Goal: Task Accomplishment & Management: Use online tool/utility

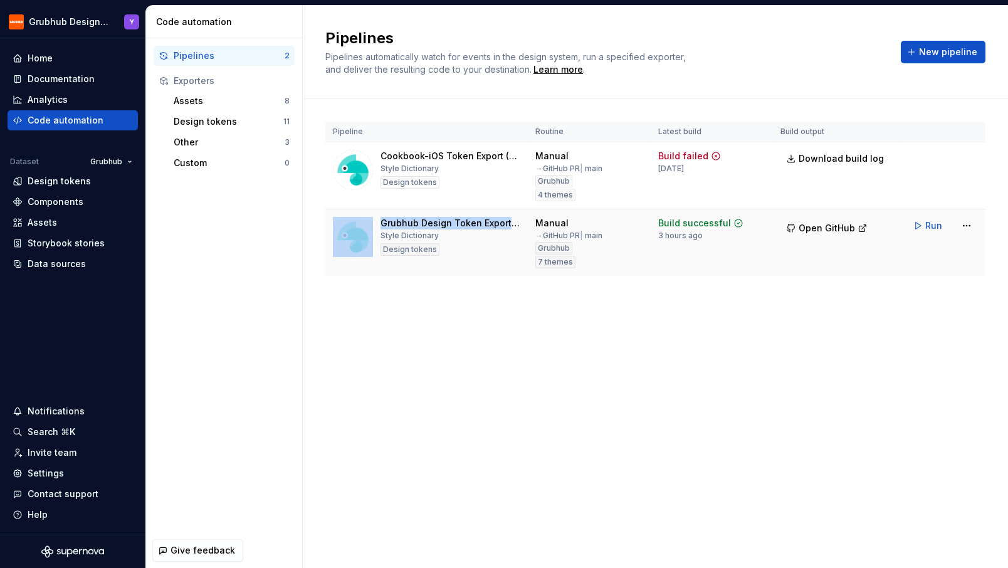
drag, startPoint x: 376, startPoint y: 221, endPoint x: 512, endPoint y: 224, distance: 136.1
click at [512, 224] on div "Grubhub Design Token Export Pipeline Style Dictionary Design tokens" at bounding box center [426, 237] width 187 height 40
click at [967, 226] on html "Grubhub Design System Y Home Documentation Analytics Code automation Dataset Gr…" at bounding box center [504, 284] width 1008 height 568
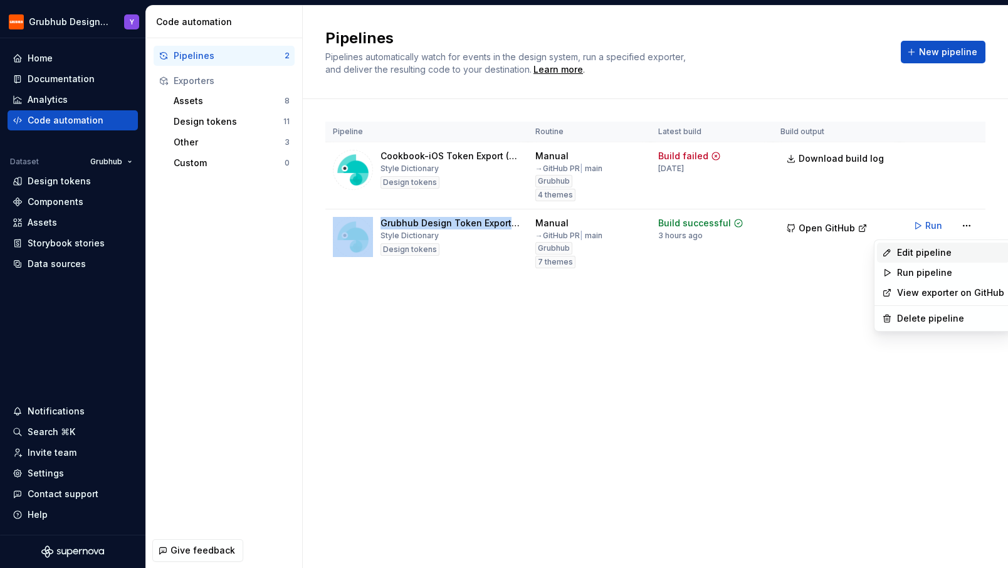
click at [950, 251] on div "Edit pipeline" at bounding box center [950, 252] width 107 height 13
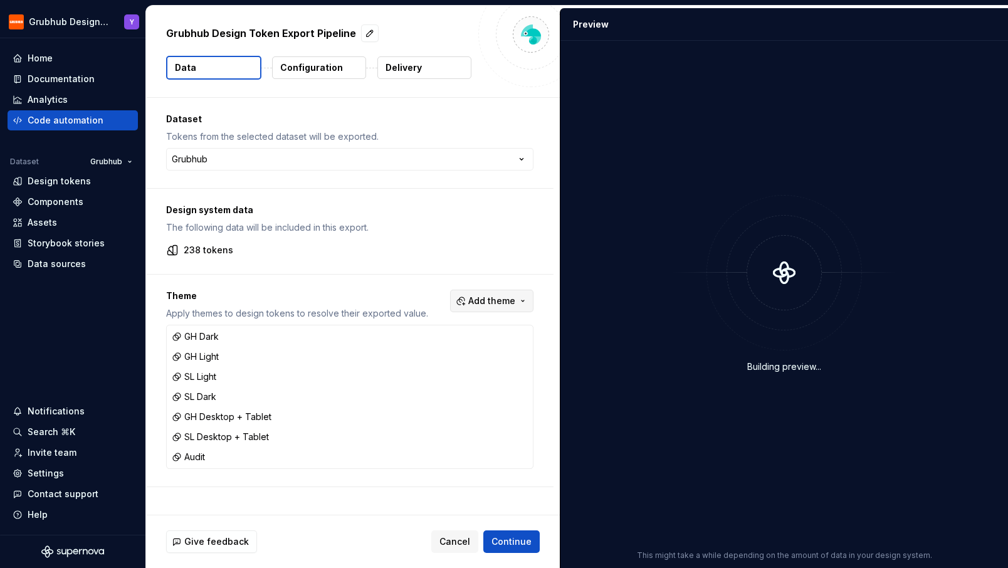
click at [507, 298] on span "Add theme" at bounding box center [491, 301] width 47 height 13
click at [334, 273] on html "Grubhub Design System Y Home Documentation Analytics Code automation Dataset Gr…" at bounding box center [504, 284] width 1008 height 568
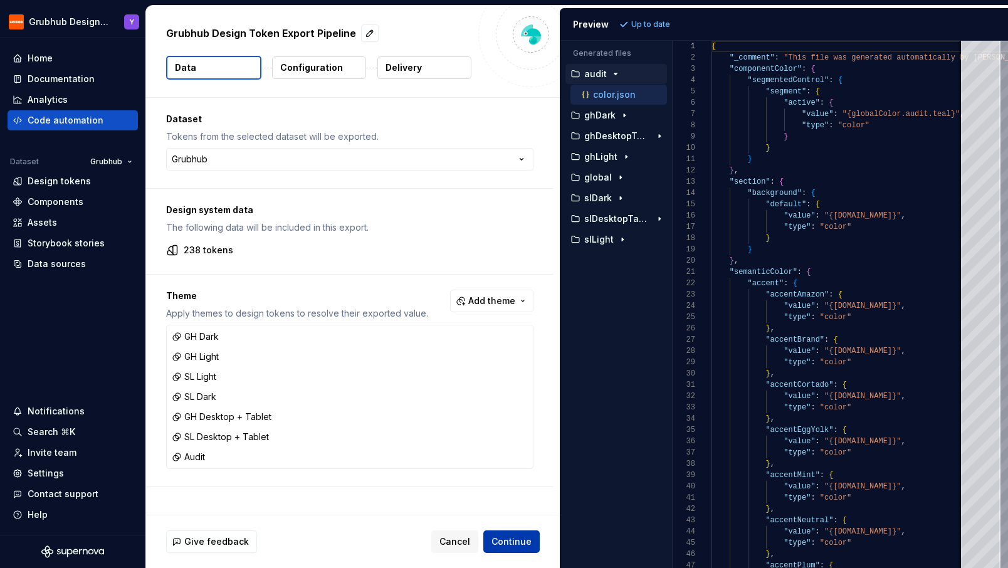
click at [520, 546] on span "Continue" at bounding box center [511, 541] width 40 height 13
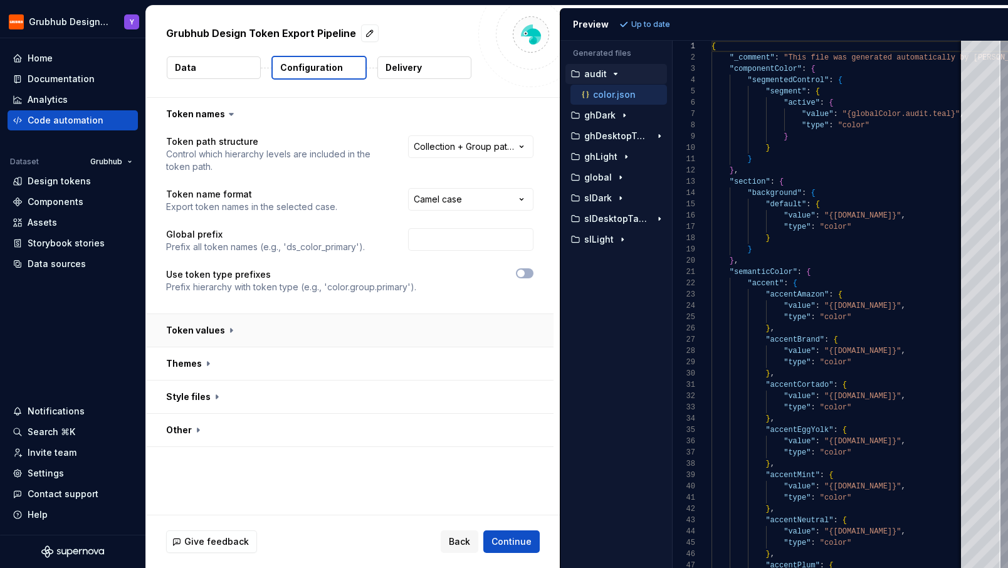
click at [221, 325] on button "button" at bounding box center [349, 330] width 407 height 33
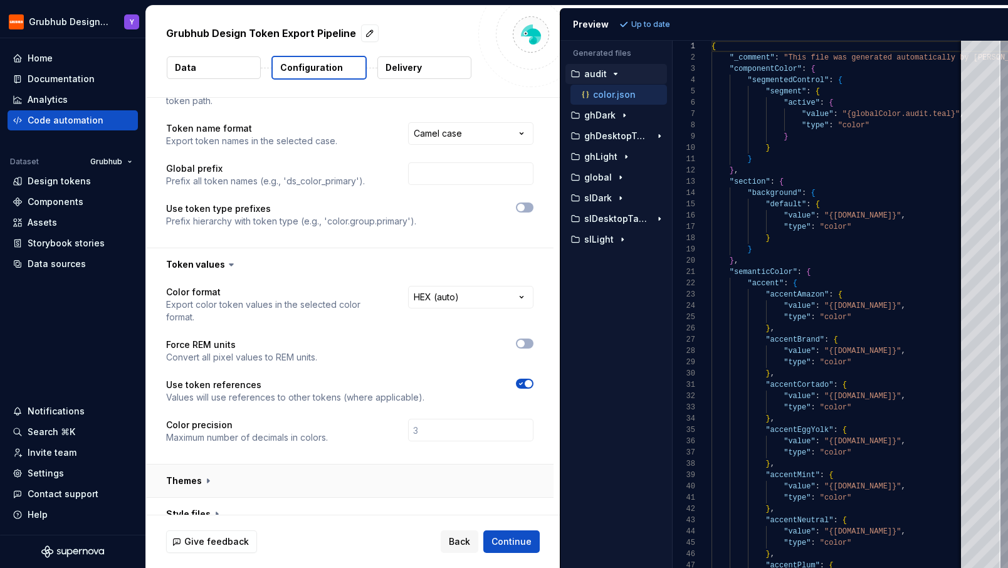
scroll to position [103, 0]
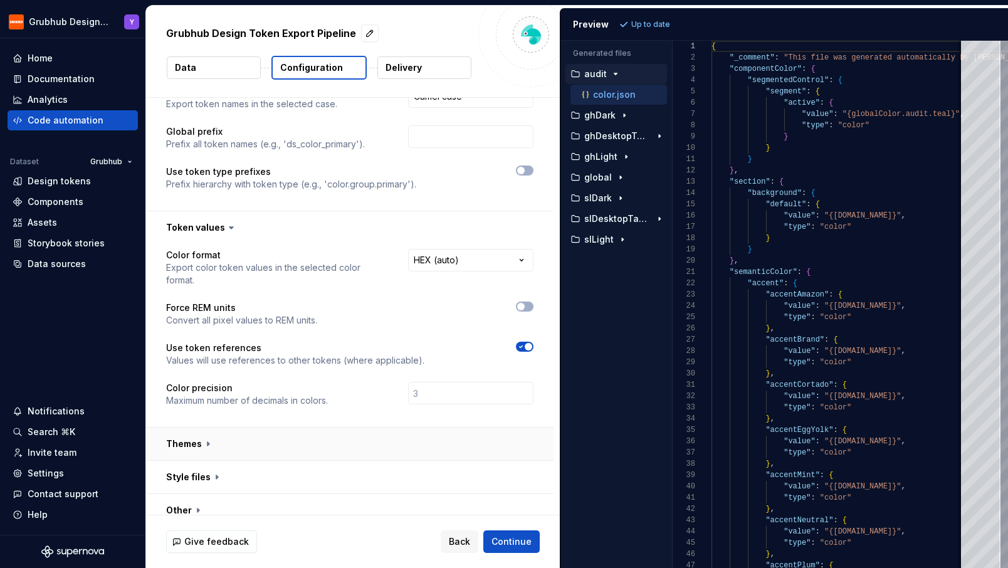
click at [197, 433] on button "button" at bounding box center [349, 444] width 407 height 33
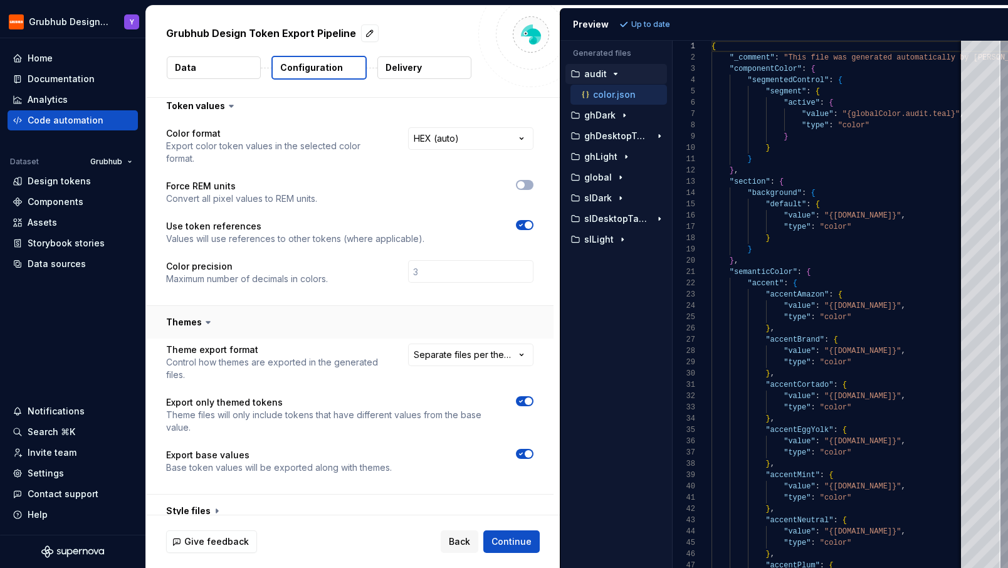
scroll to position [258, 0]
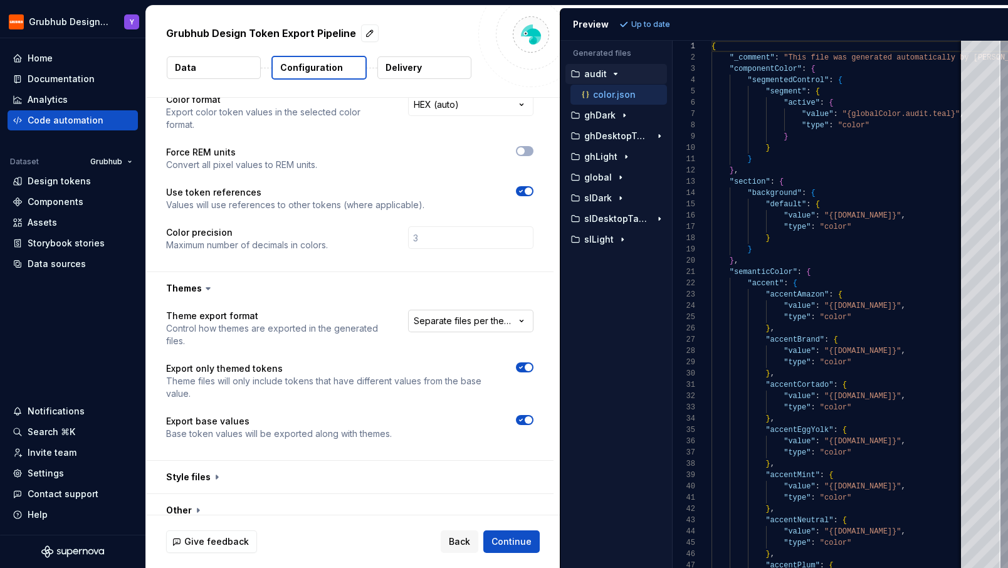
click at [466, 313] on html "**********" at bounding box center [504, 284] width 1008 height 568
click at [299, 277] on html "**********" at bounding box center [504, 284] width 1008 height 568
click at [613, 115] on p "ghDark" at bounding box center [599, 115] width 31 height 10
click at [626, 157] on p "ghDesktopTablet" at bounding box center [617, 157] width 66 height 10
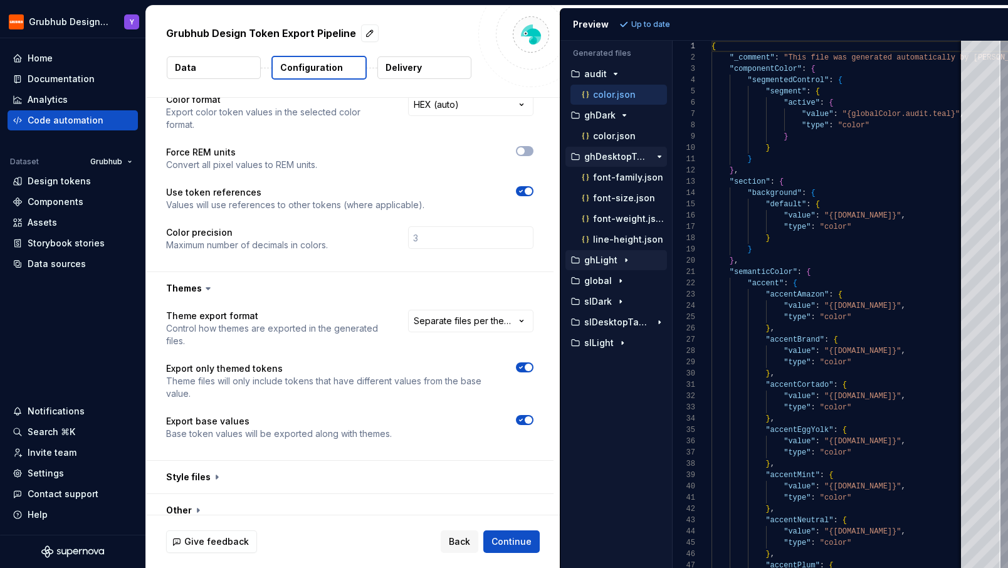
click at [603, 260] on p "ghLight" at bounding box center [600, 260] width 33 height 10
click at [602, 303] on p "global" at bounding box center [598, 302] width 28 height 10
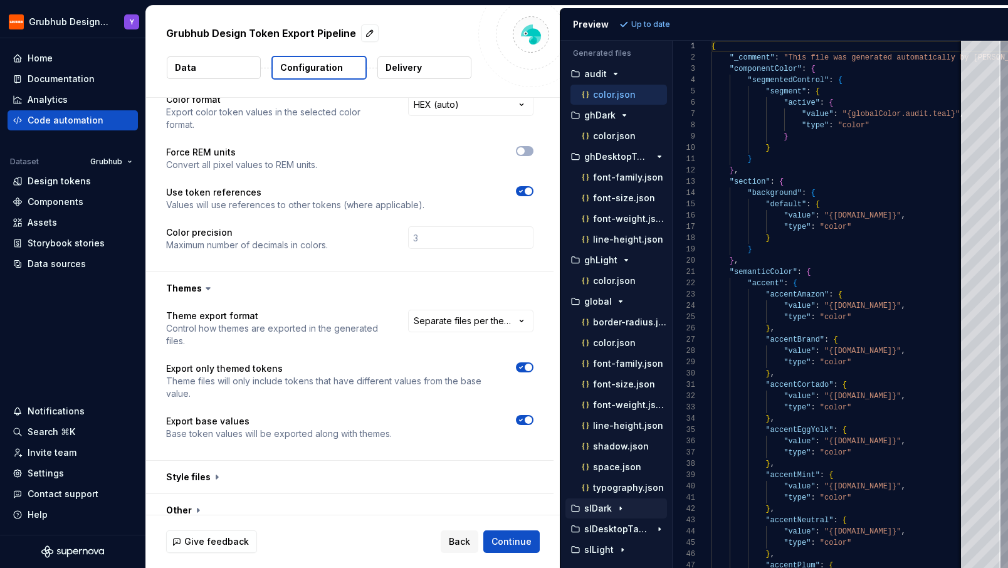
click at [611, 507] on p "slDark" at bounding box center [598, 508] width 28 height 10
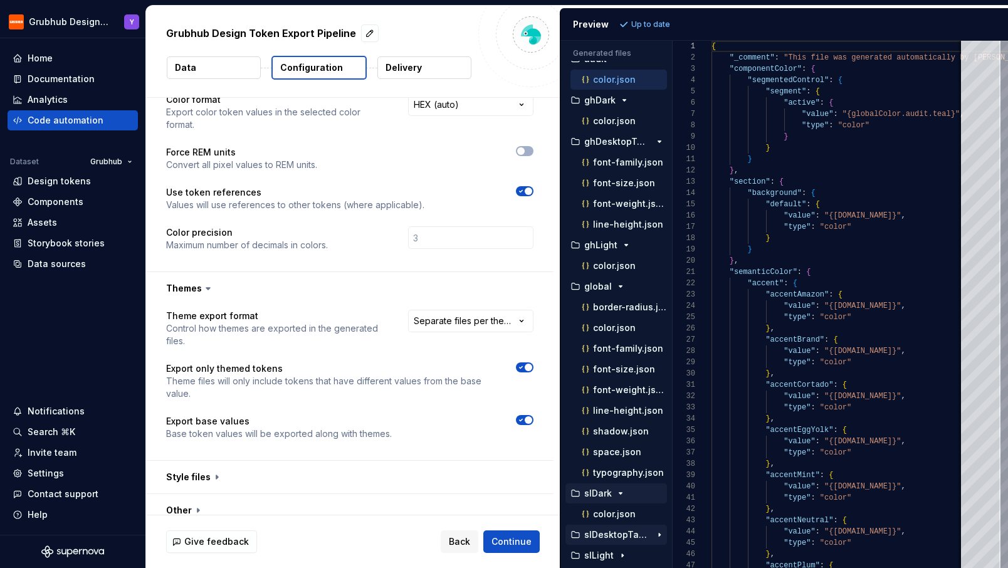
click at [612, 532] on p "slDesktopTablet" at bounding box center [617, 535] width 66 height 10
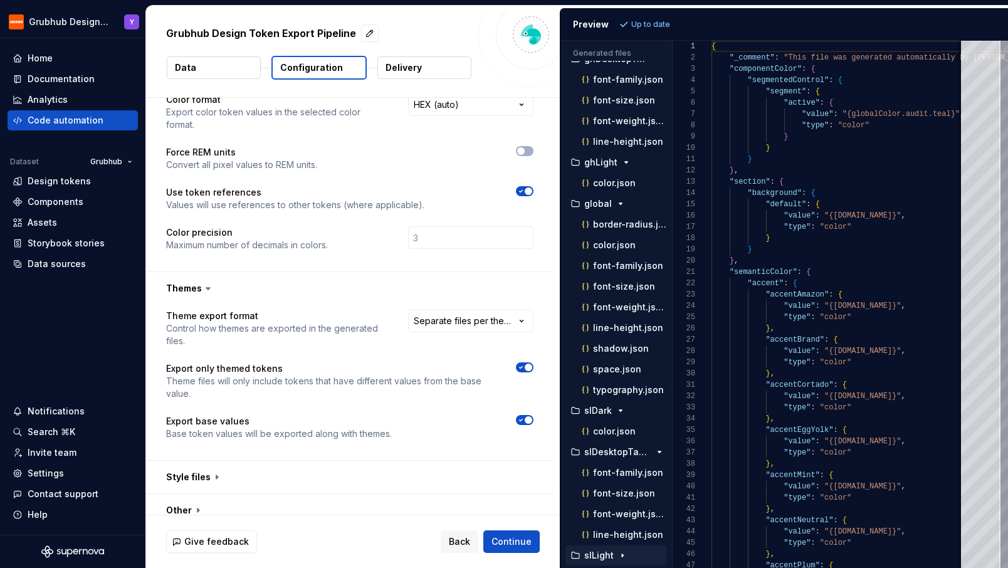
click at [603, 555] on p "slLight" at bounding box center [598, 555] width 29 height 10
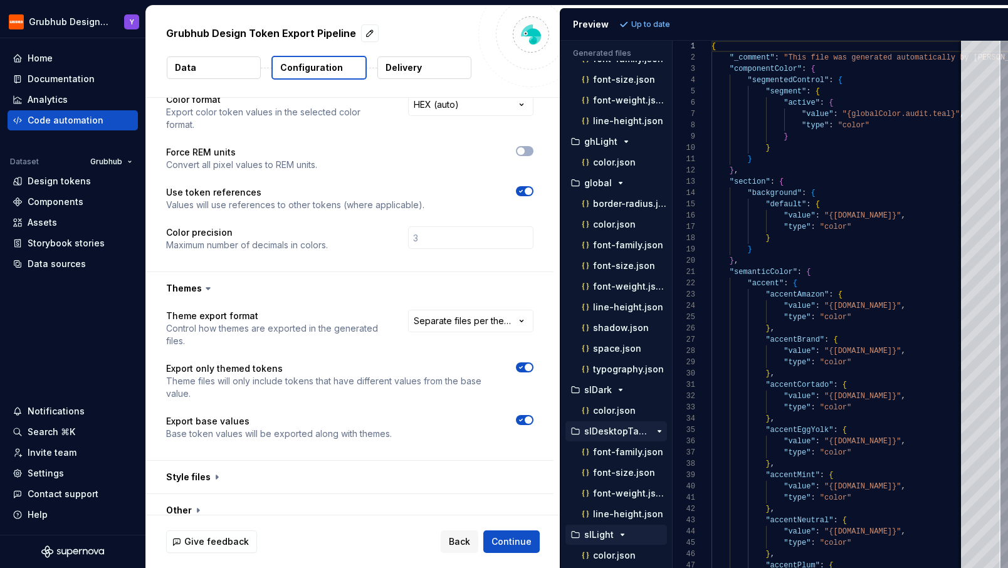
scroll to position [0, 0]
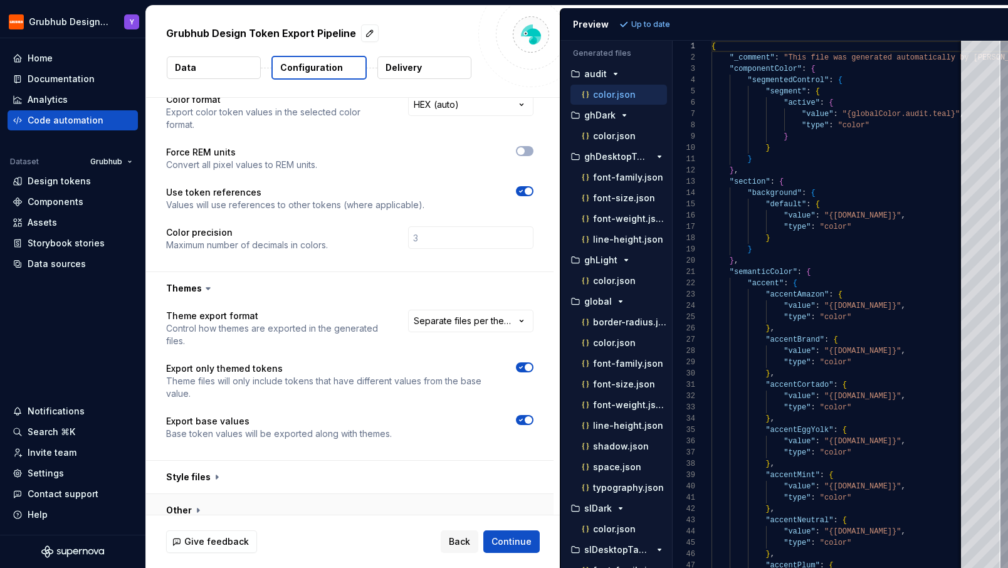
click at [187, 494] on button "button" at bounding box center [349, 510] width 407 height 33
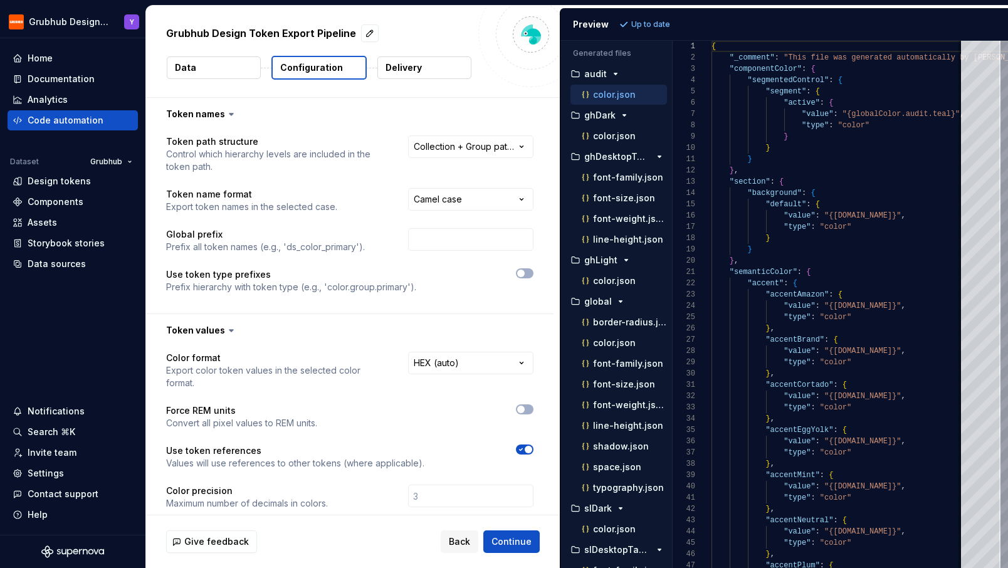
click at [414, 61] on button "Delivery" at bounding box center [424, 67] width 94 height 23
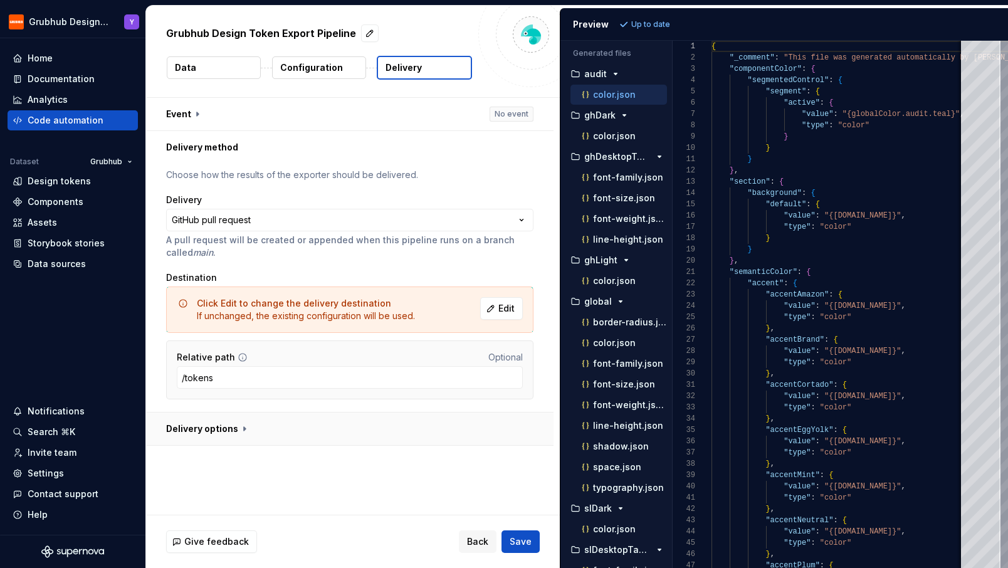
click at [224, 420] on button "button" at bounding box center [349, 429] width 407 height 33
type textarea "*"
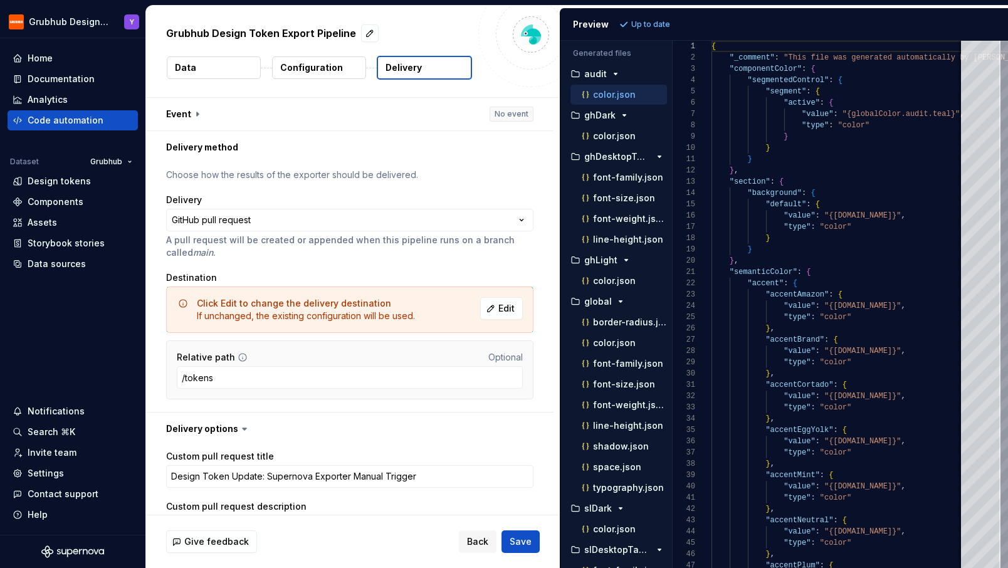
click at [310, 68] on p "Configuration" at bounding box center [311, 67] width 63 height 13
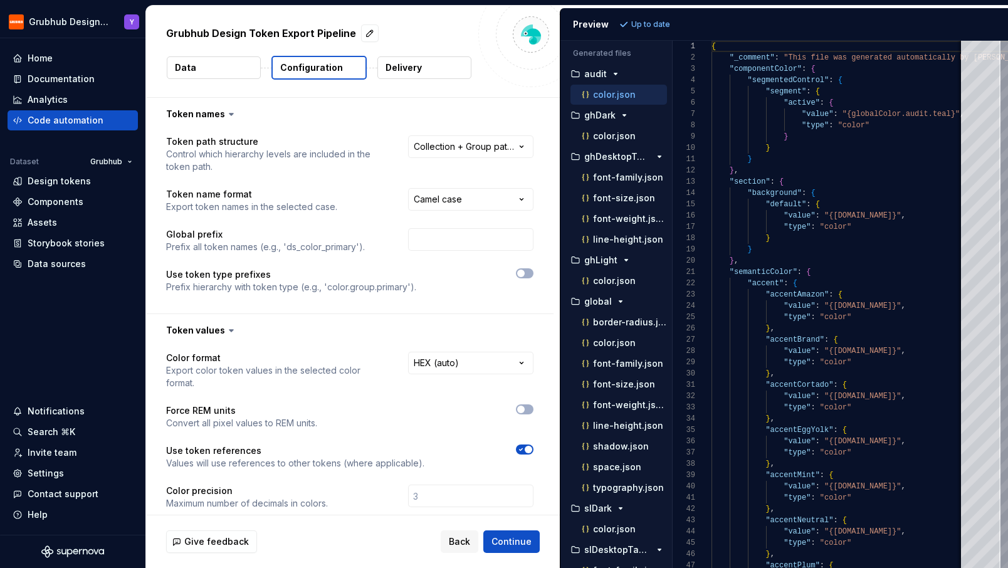
click at [408, 71] on p "Delivery" at bounding box center [404, 67] width 36 height 13
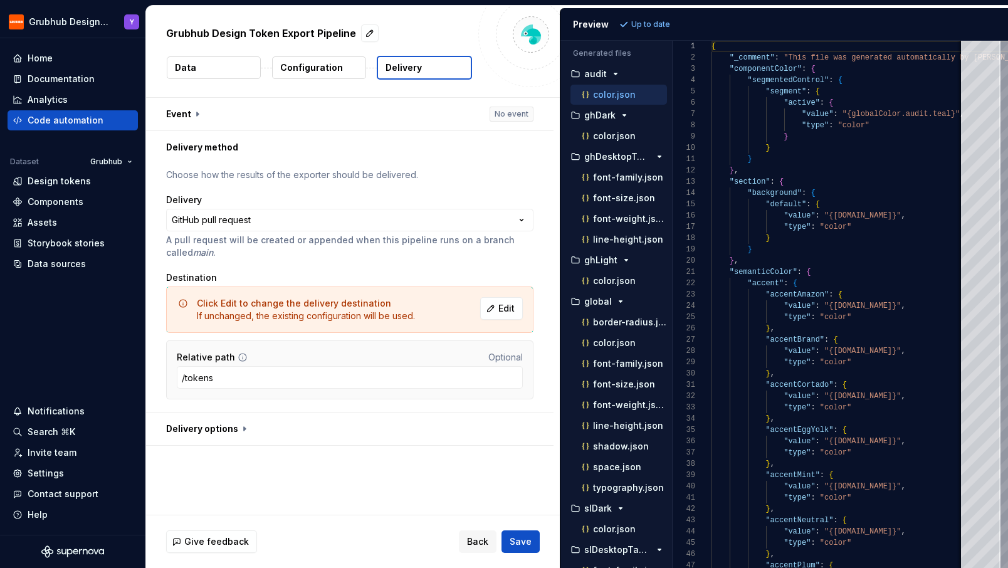
click at [340, 67] on button "Configuration" at bounding box center [319, 67] width 94 height 23
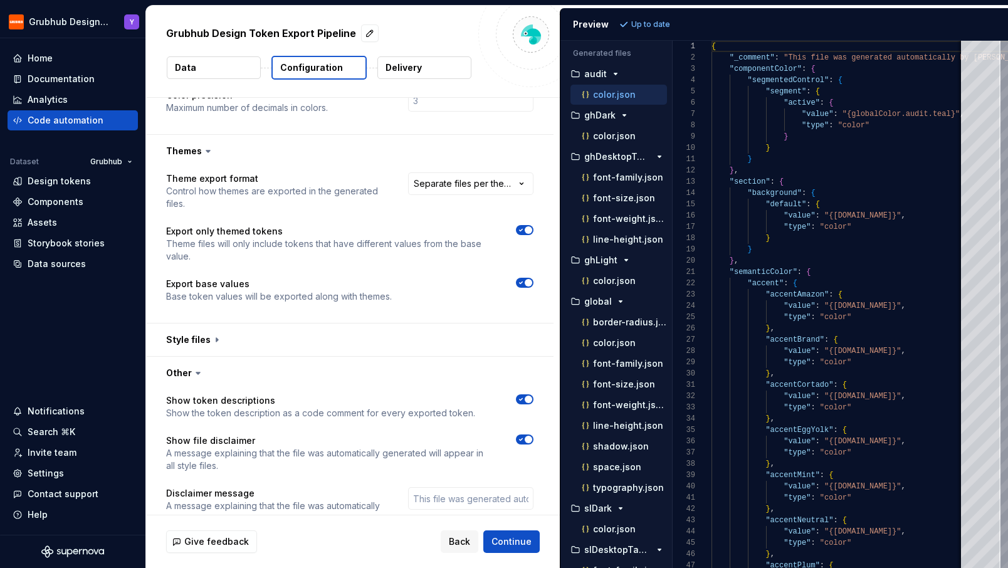
scroll to position [400, 0]
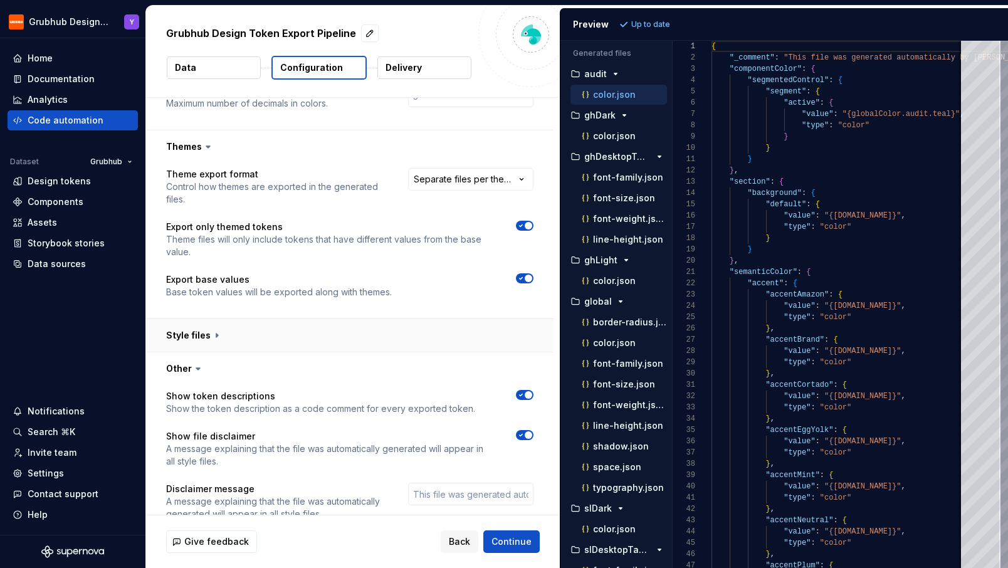
click at [338, 321] on button "button" at bounding box center [349, 335] width 407 height 33
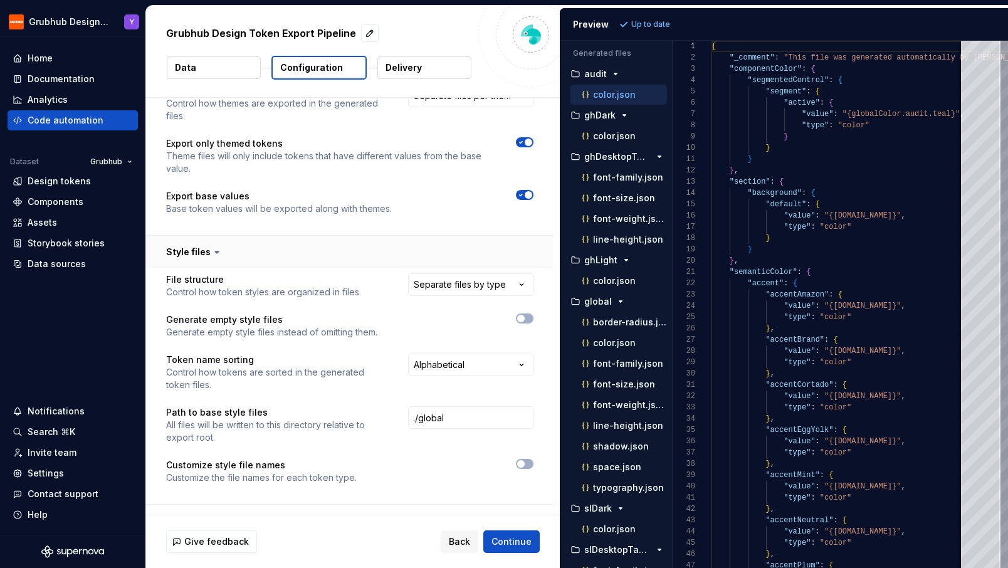
scroll to position [702, 0]
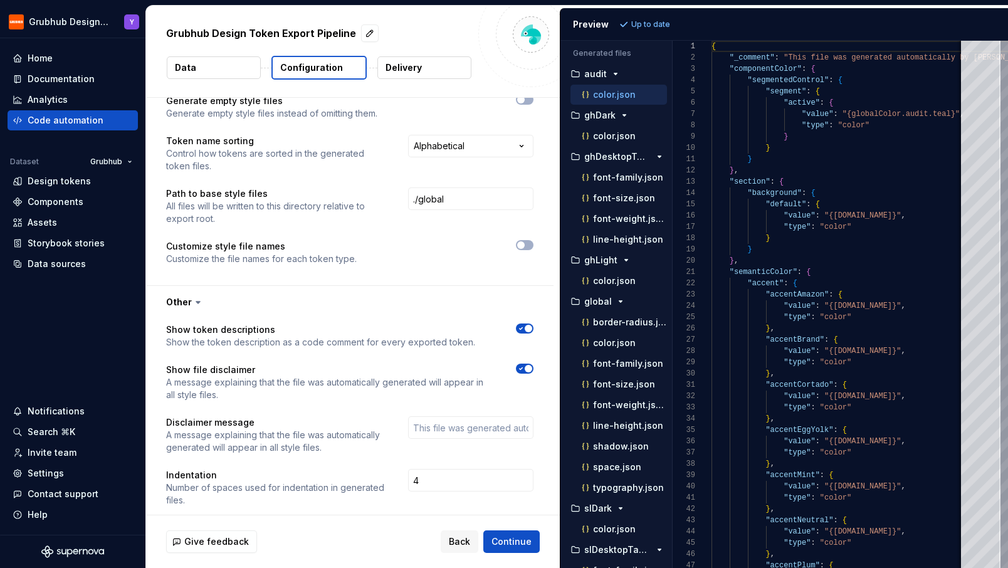
click at [532, 325] on span "button" at bounding box center [529, 329] width 8 height 8
click at [669, 25] on span "Refresh preview" at bounding box center [663, 24] width 63 height 10
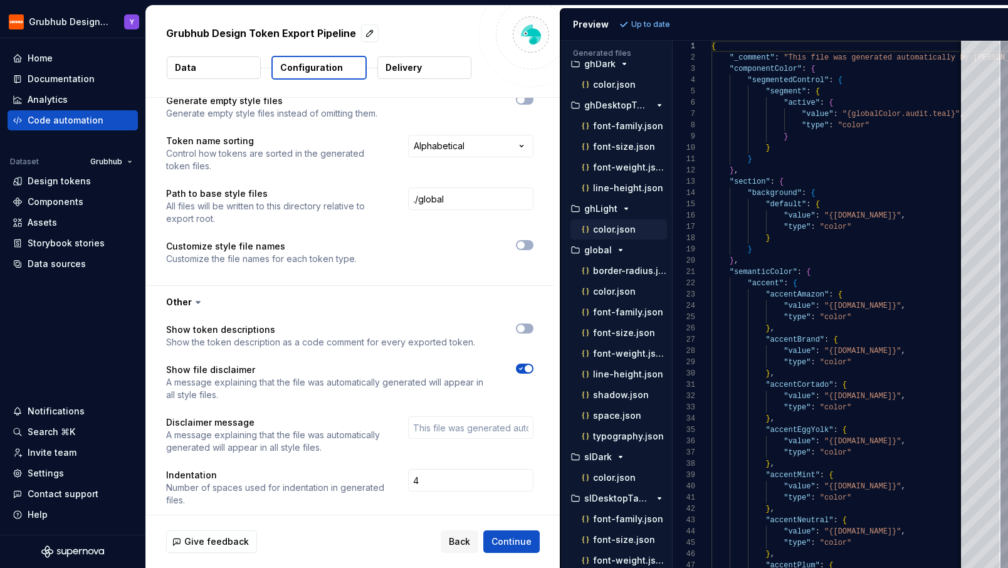
scroll to position [71, 0]
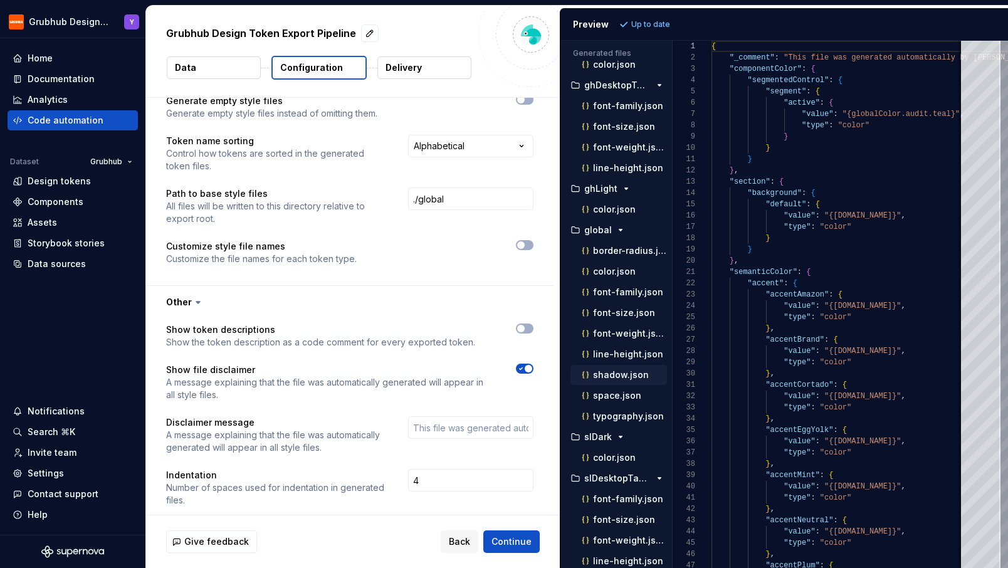
click at [609, 371] on p "shadow.json" at bounding box center [621, 375] width 56 height 10
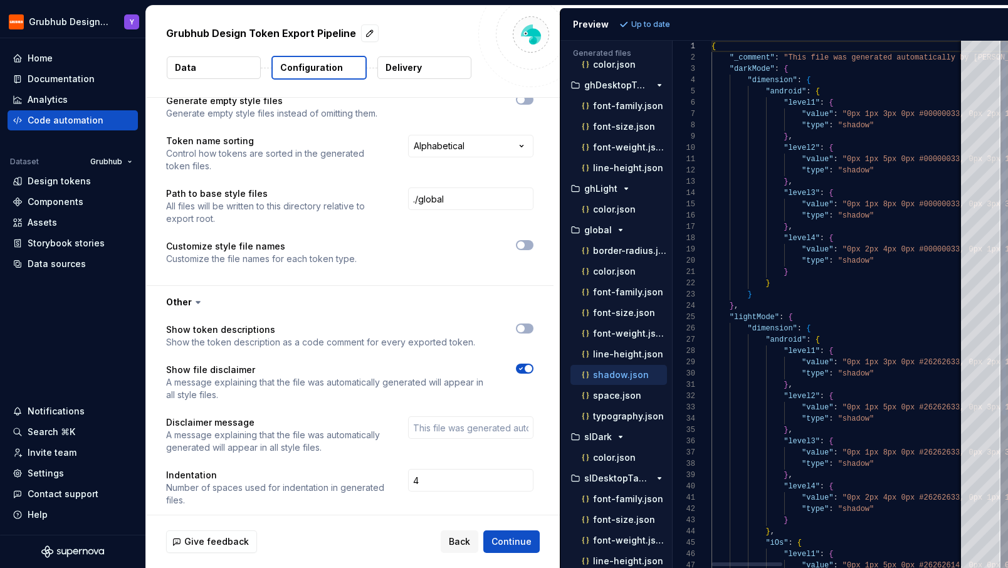
scroll to position [102, 0]
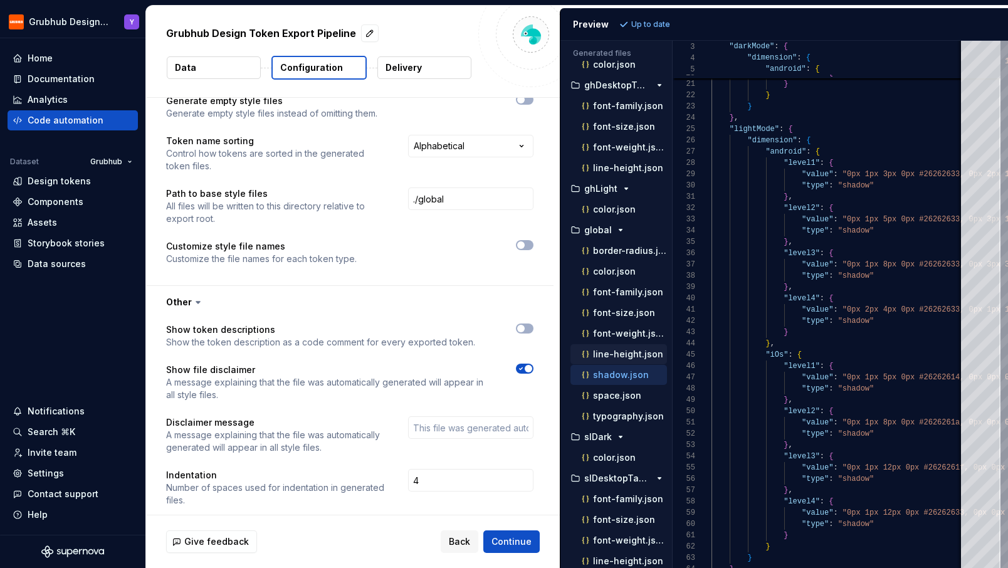
click at [623, 355] on p "line-height.json" at bounding box center [628, 354] width 70 height 10
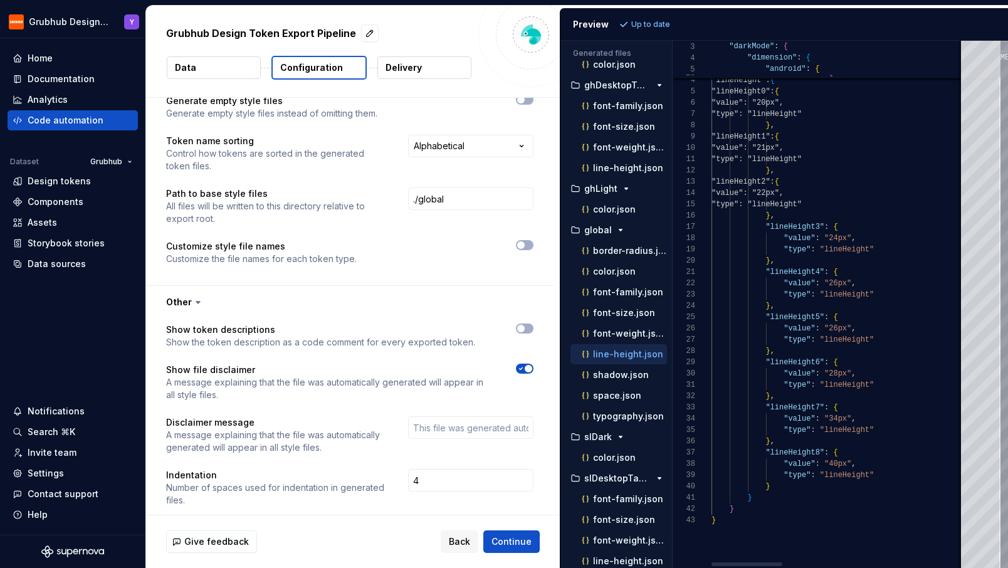
scroll to position [113, 0]
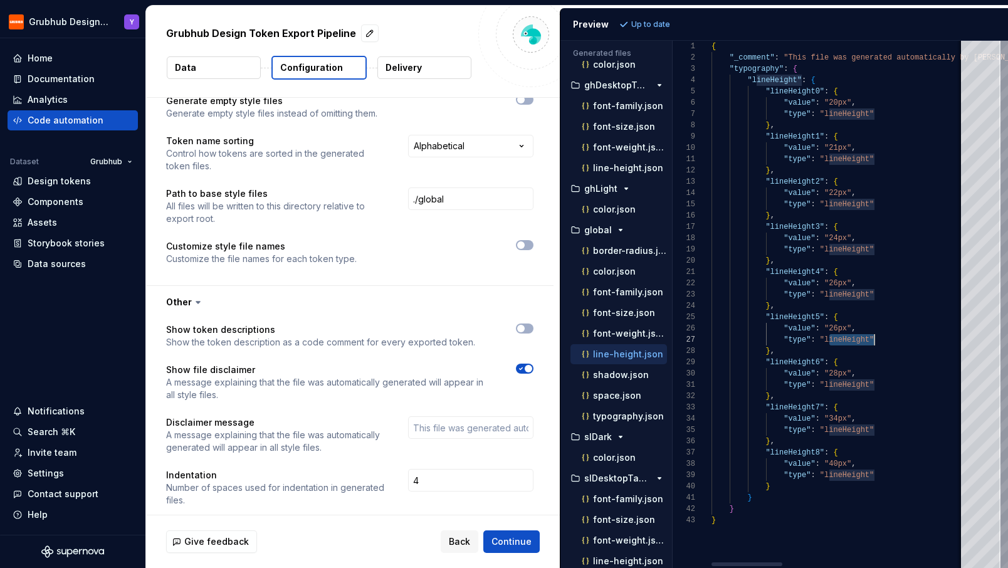
drag, startPoint x: 827, startPoint y: 340, endPoint x: 873, endPoint y: 340, distance: 45.8
drag, startPoint x: 846, startPoint y: 328, endPoint x: 826, endPoint y: 328, distance: 20.1
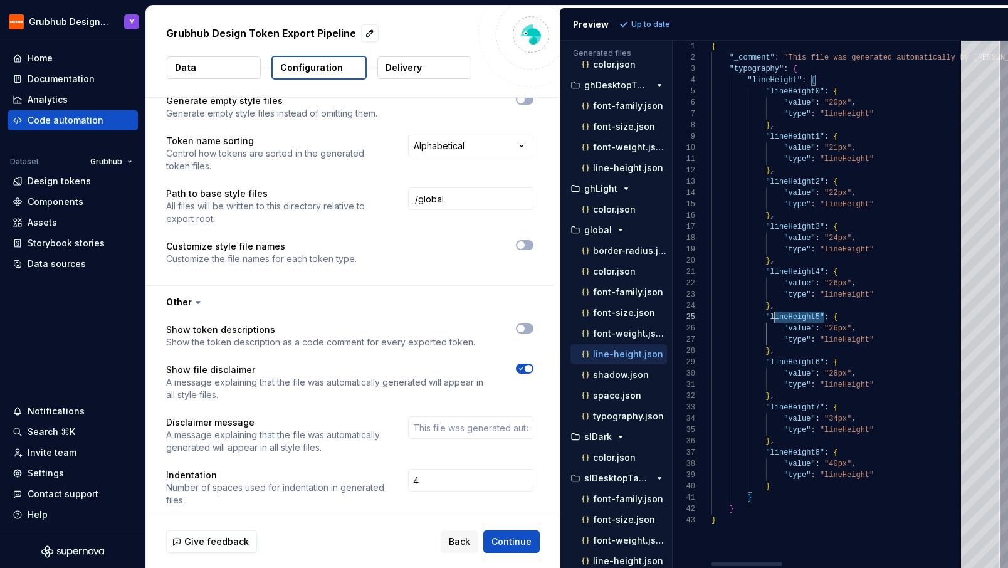
scroll to position [45, 59]
drag, startPoint x: 823, startPoint y: 318, endPoint x: 771, endPoint y: 317, distance: 52.0
drag, startPoint x: 828, startPoint y: 328, endPoint x: 847, endPoint y: 328, distance: 18.8
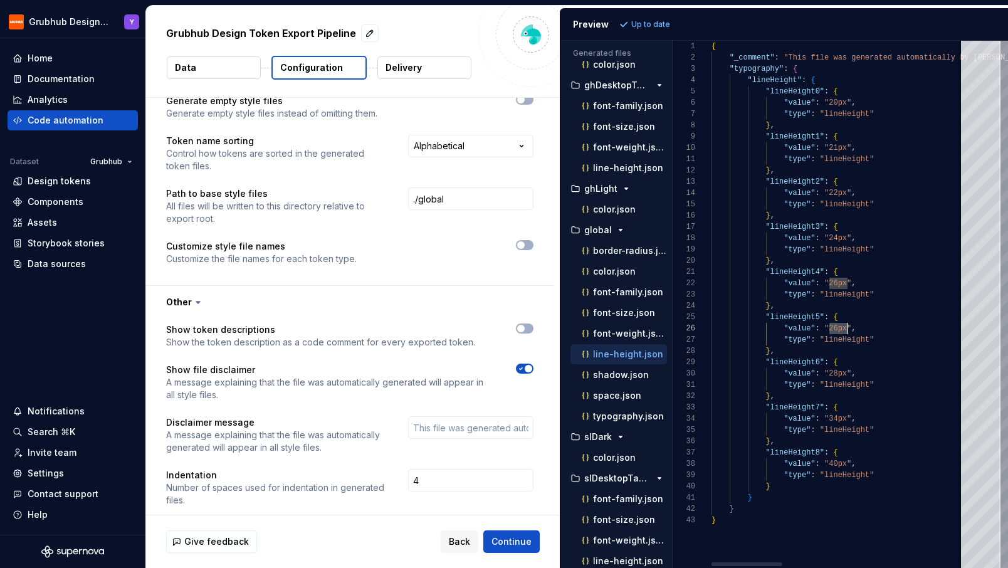
click at [623, 352] on p "line-height.json" at bounding box center [628, 354] width 70 height 10
click at [620, 356] on p "line-height.json" at bounding box center [628, 354] width 70 height 10
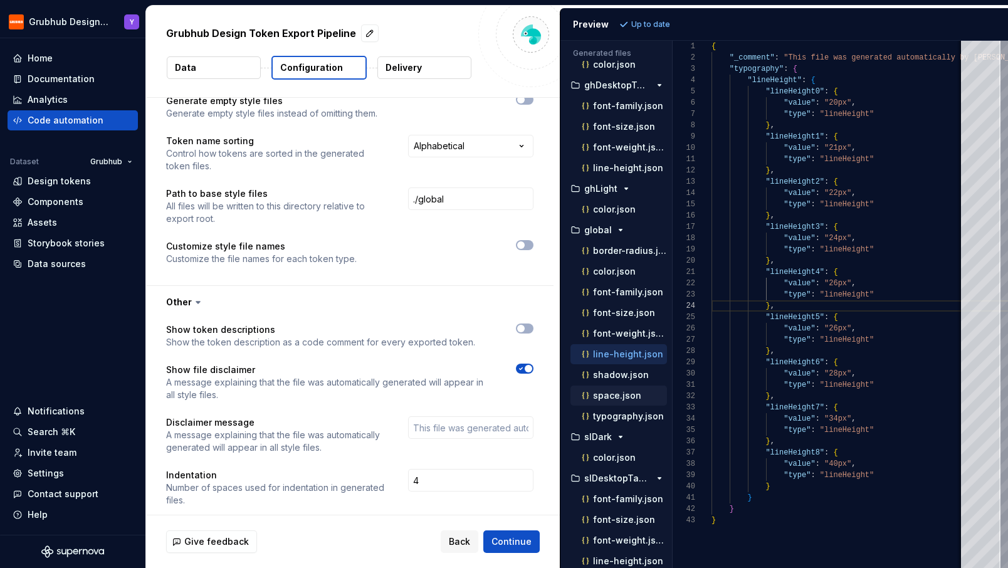
click at [626, 393] on p "space.json" at bounding box center [617, 396] width 48 height 10
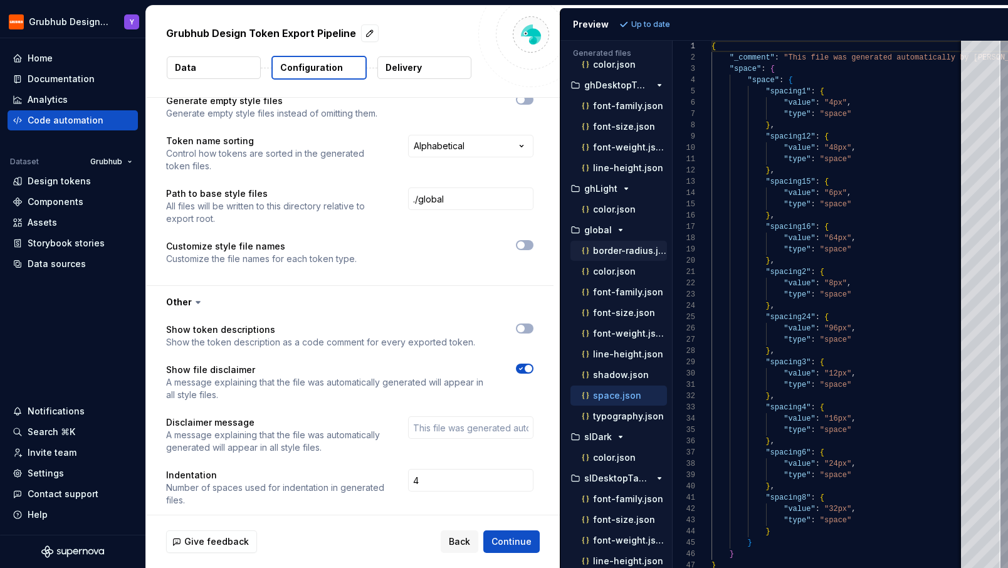
click at [612, 246] on p "border-radius.json" at bounding box center [630, 251] width 74 height 10
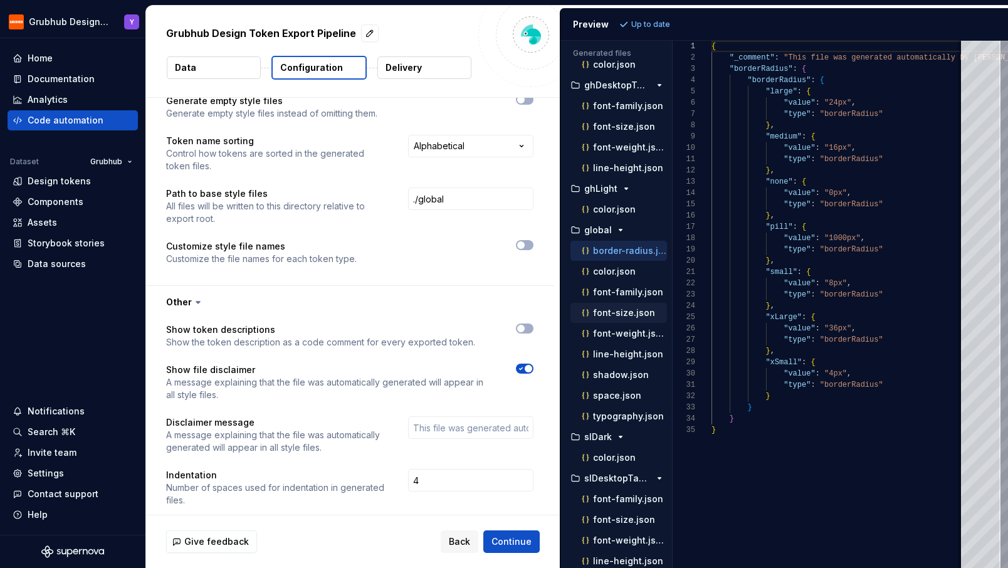
click at [611, 312] on p "font-size.json" at bounding box center [624, 313] width 62 height 10
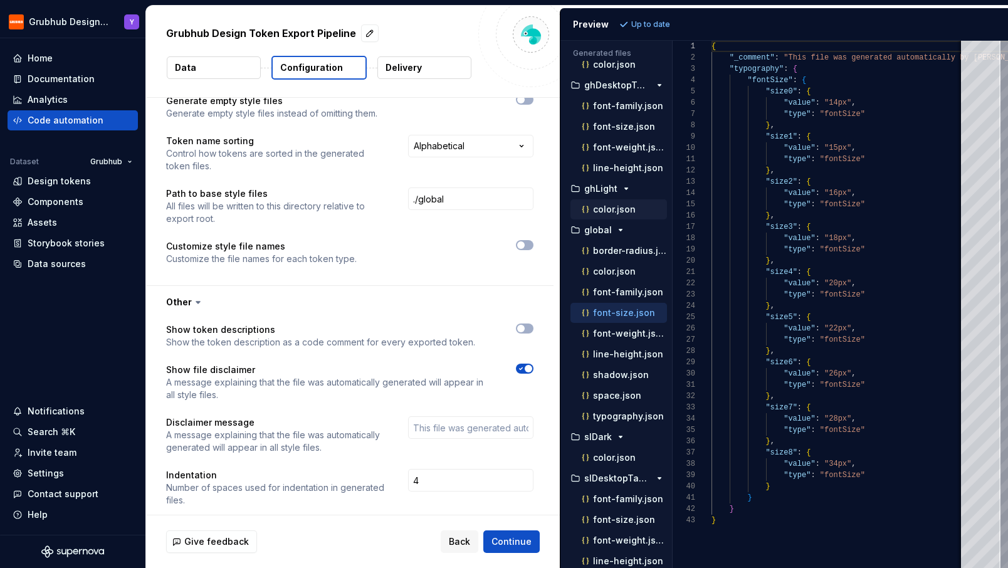
click at [623, 212] on p "color.json" at bounding box center [614, 209] width 43 height 10
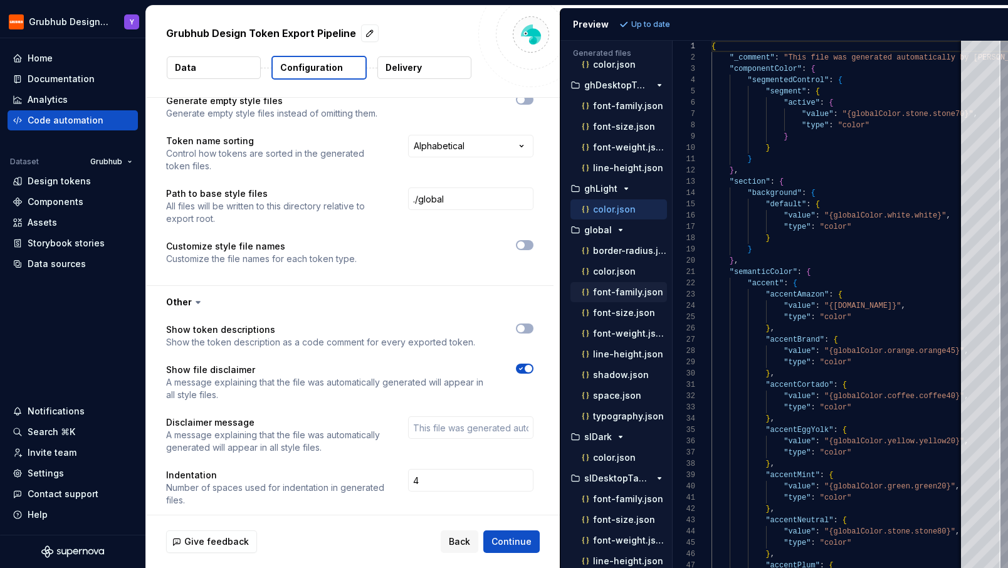
click at [621, 292] on p "font-family.json" at bounding box center [628, 292] width 70 height 10
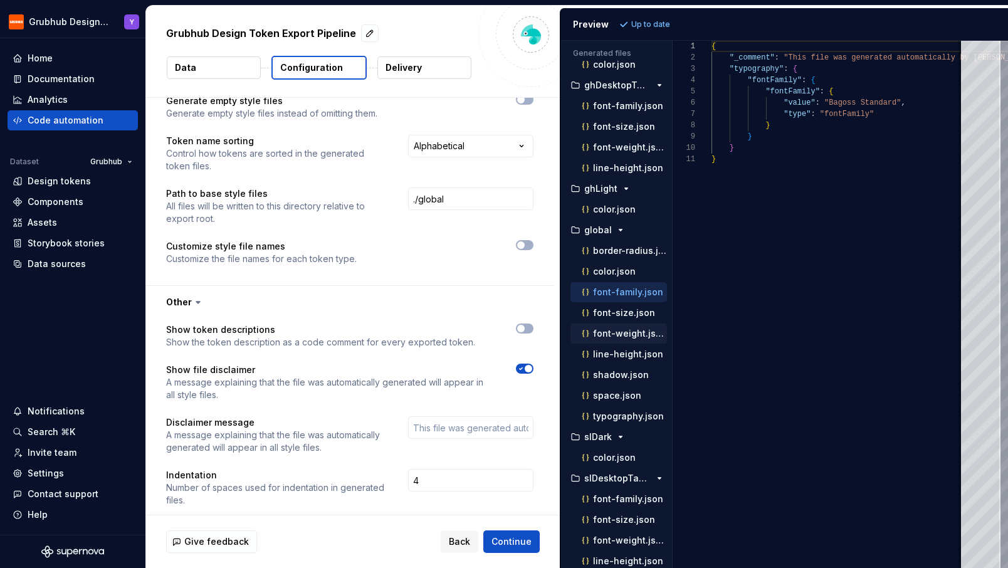
click at [635, 334] on p "font-weight.json" at bounding box center [630, 334] width 74 height 10
type textarea "**********"
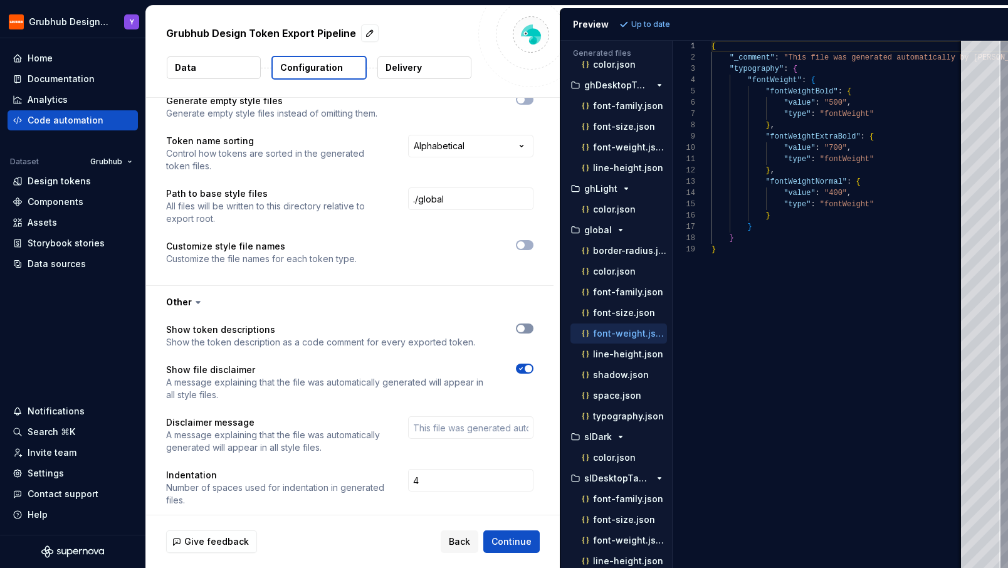
click at [534, 323] on button "button" at bounding box center [525, 328] width 18 height 10
click at [670, 21] on span "Refresh preview" at bounding box center [663, 24] width 63 height 10
click at [506, 532] on button "Continue" at bounding box center [511, 541] width 56 height 23
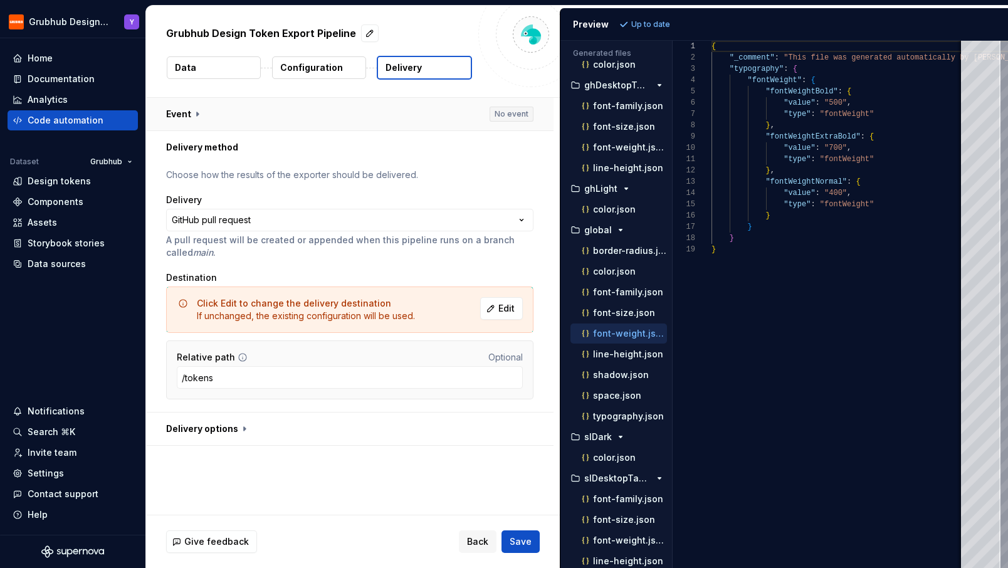
click at [185, 110] on button "button" at bounding box center [349, 114] width 407 height 33
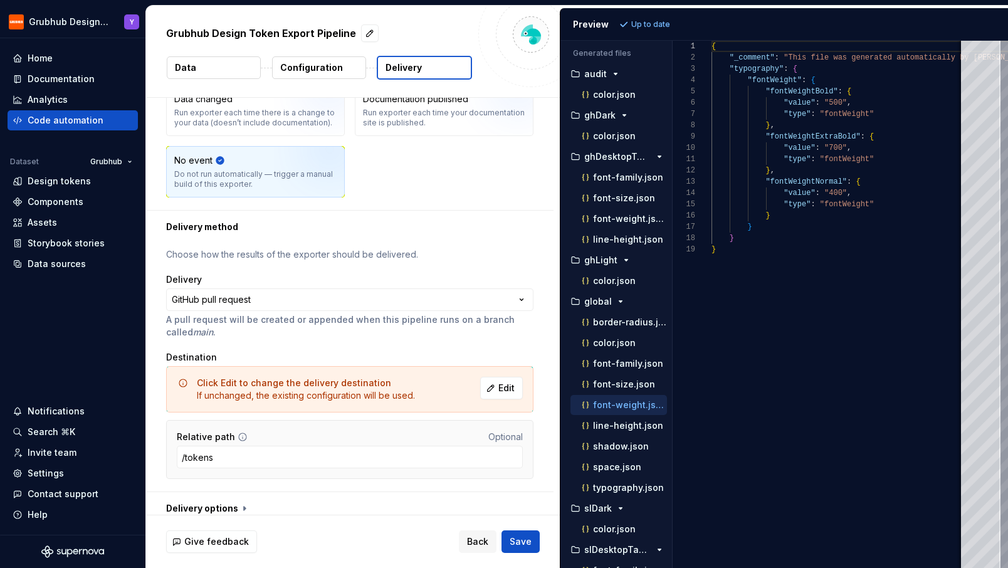
scroll to position [148, 0]
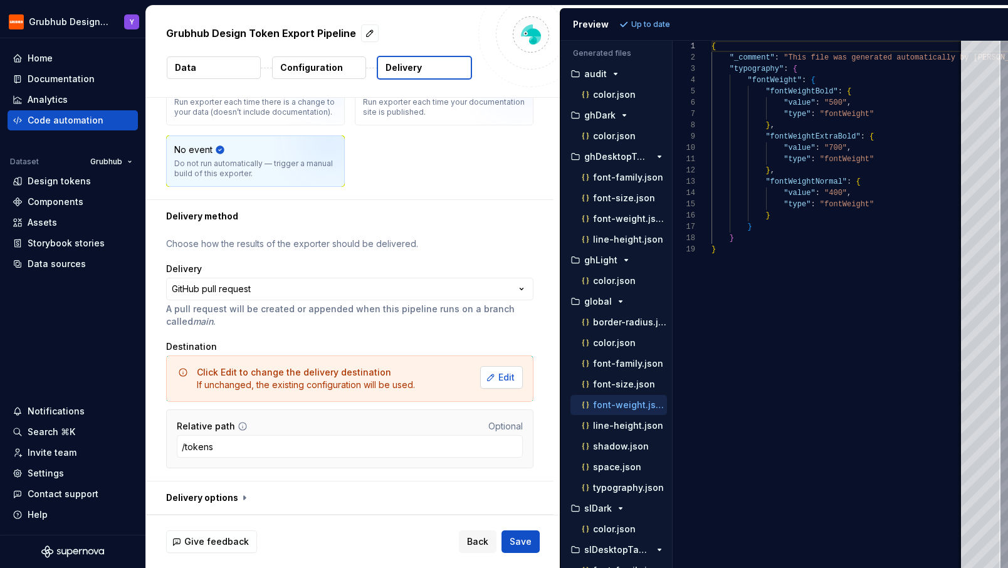
click at [499, 379] on button "Edit" at bounding box center [501, 377] width 43 height 23
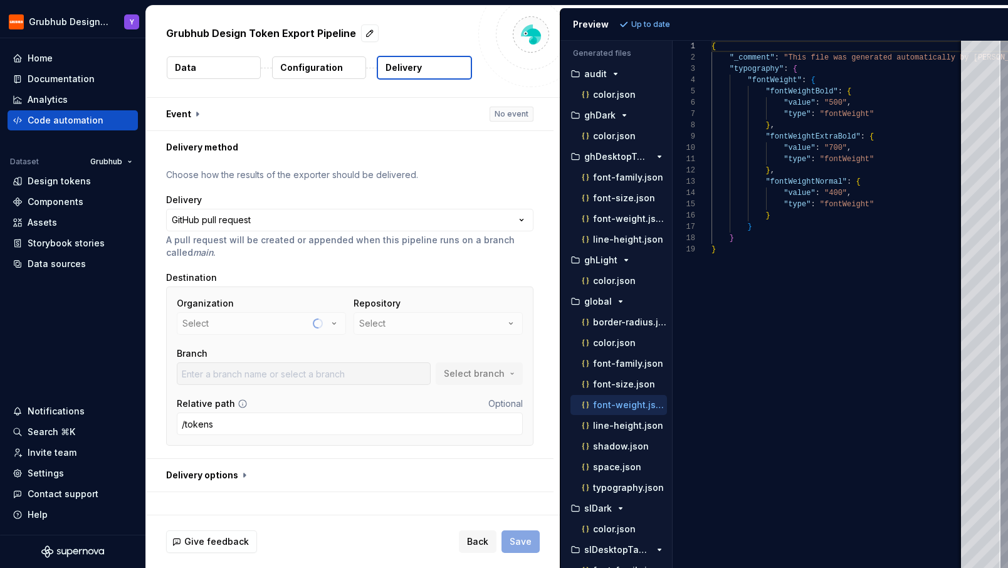
scroll to position [0, 0]
click at [297, 325] on button "GrubhubProd" at bounding box center [261, 323] width 169 height 23
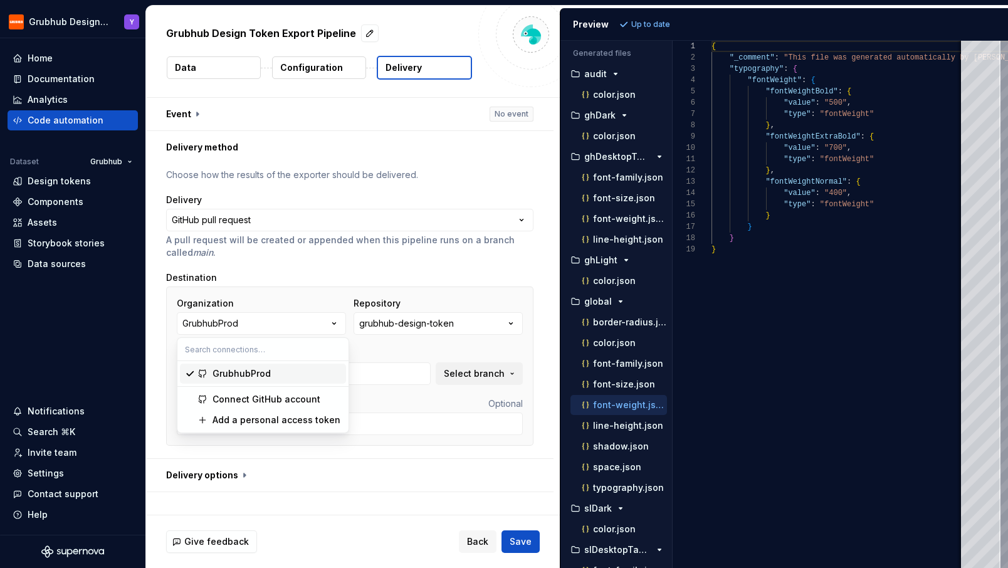
click at [265, 372] on div "GrubhubProd" at bounding box center [242, 373] width 58 height 13
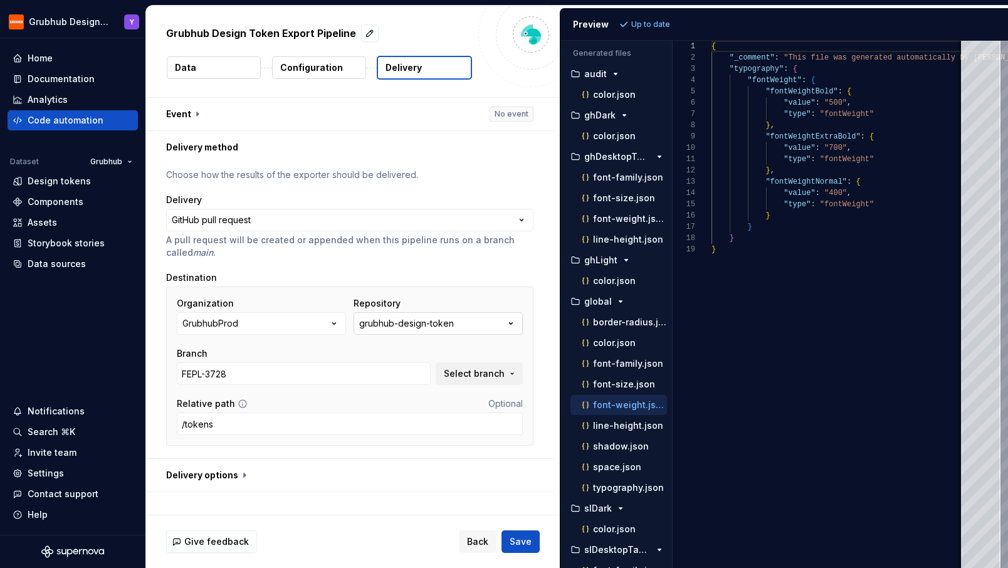
click at [418, 323] on div "grubhub-design-token" at bounding box center [406, 323] width 95 height 13
click at [525, 349] on span "Fetch latest" at bounding box center [526, 349] width 43 height 10
click at [398, 272] on div "Destination" at bounding box center [349, 277] width 367 height 13
click at [492, 374] on span "Select branch" at bounding box center [474, 373] width 61 height 13
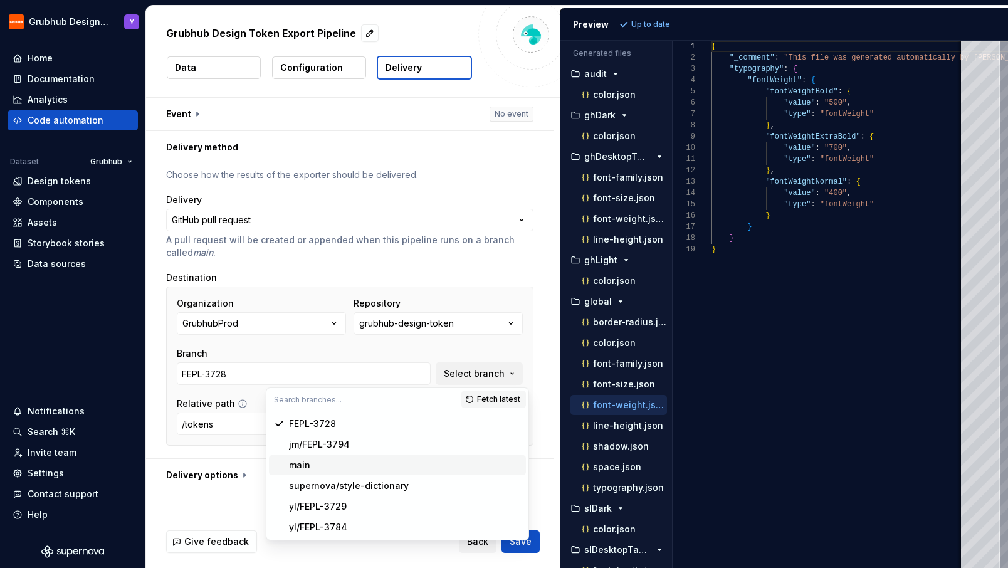
click at [414, 466] on div "main" at bounding box center [405, 465] width 232 height 13
type input "main"
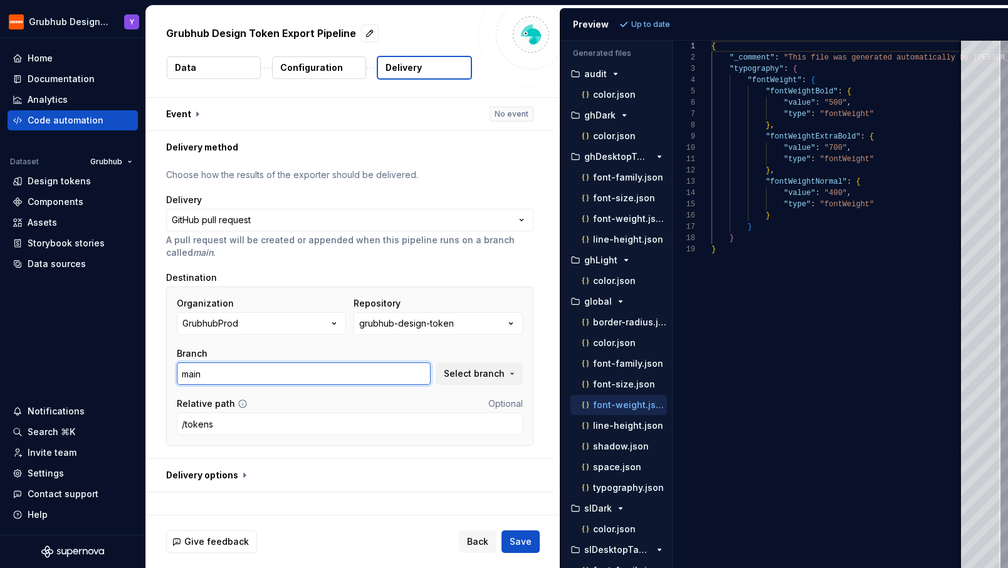
click at [224, 373] on input "main" at bounding box center [304, 373] width 254 height 23
click at [312, 272] on div "Destination" at bounding box center [349, 277] width 367 height 13
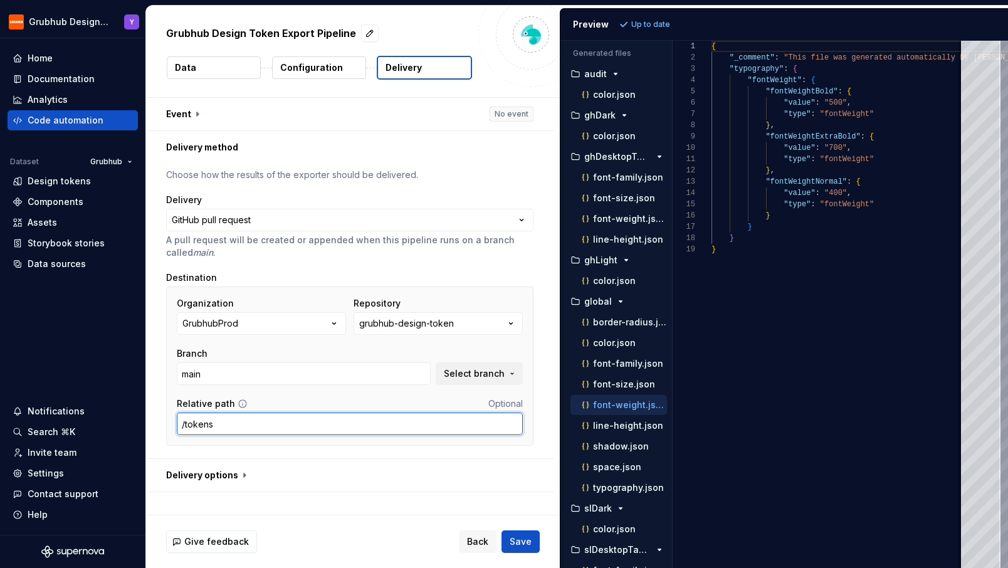
drag, startPoint x: 241, startPoint y: 428, endPoint x: 168, endPoint y: 425, distance: 73.4
click at [168, 425] on div "Organization GrubhubProd Repository grubhub-design-token Branch main Select bra…" at bounding box center [349, 365] width 367 height 159
click at [236, 426] on input "/tokens" at bounding box center [350, 424] width 346 height 23
click at [230, 473] on button "button" at bounding box center [349, 475] width 407 height 33
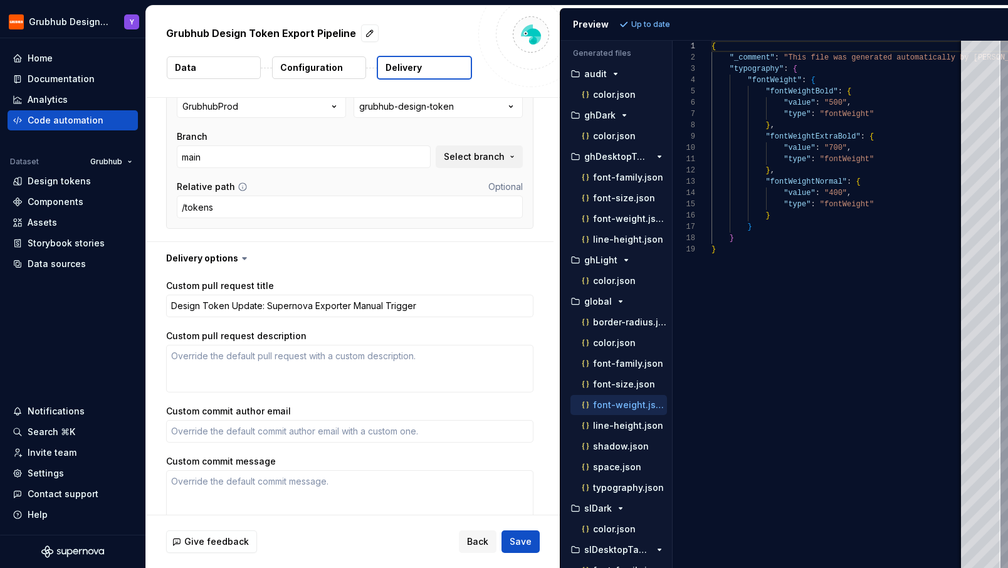
scroll to position [273, 0]
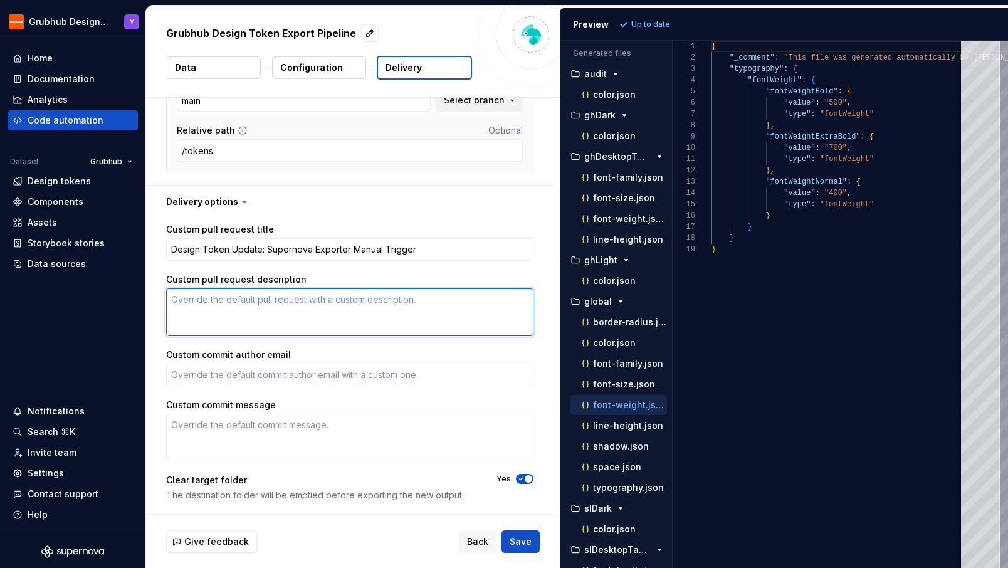
click at [253, 315] on textarea "Custom pull request description" at bounding box center [349, 312] width 367 height 48
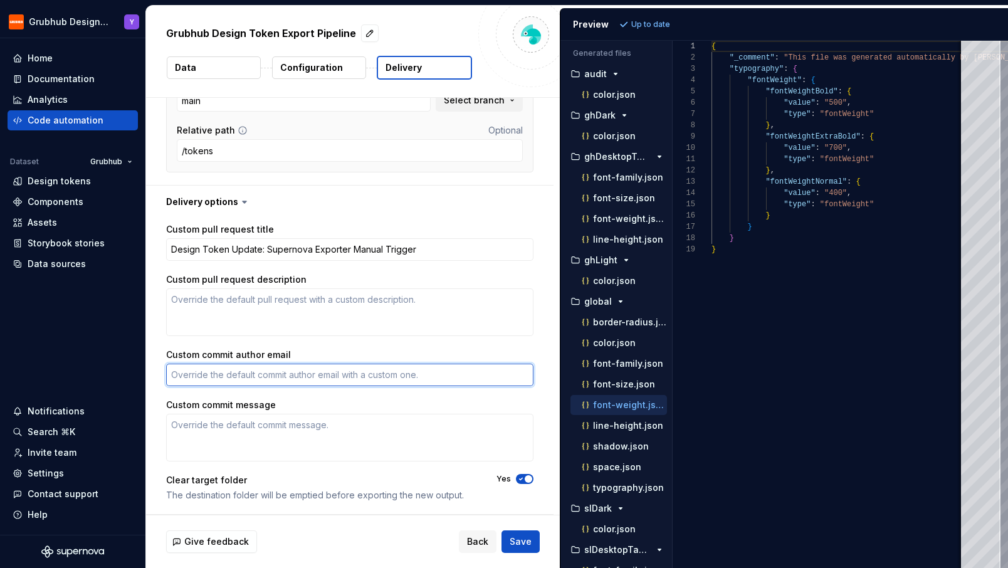
click at [220, 369] on textarea "Custom commit author email" at bounding box center [349, 375] width 367 height 23
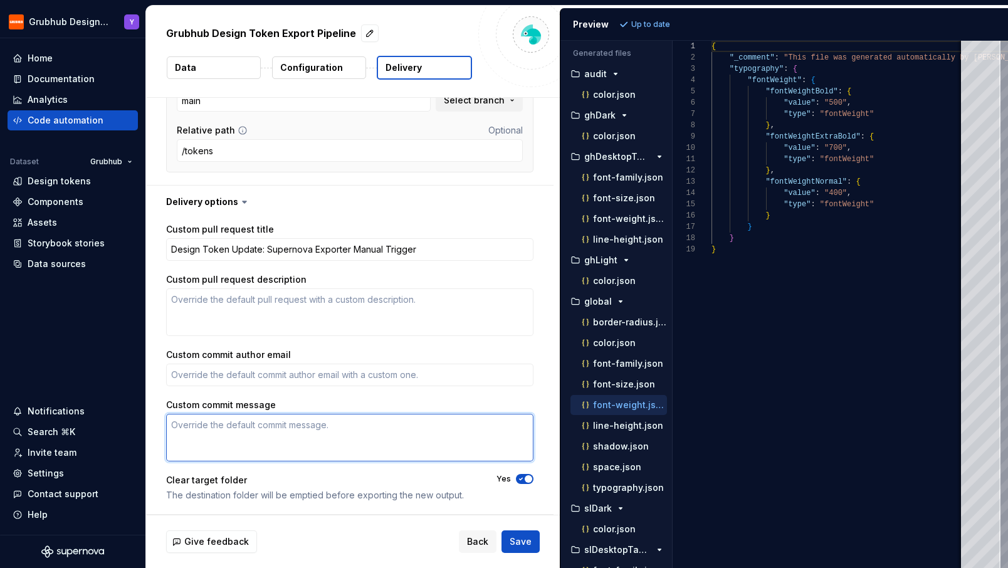
click at [205, 441] on textarea "Custom commit message" at bounding box center [349, 438] width 367 height 48
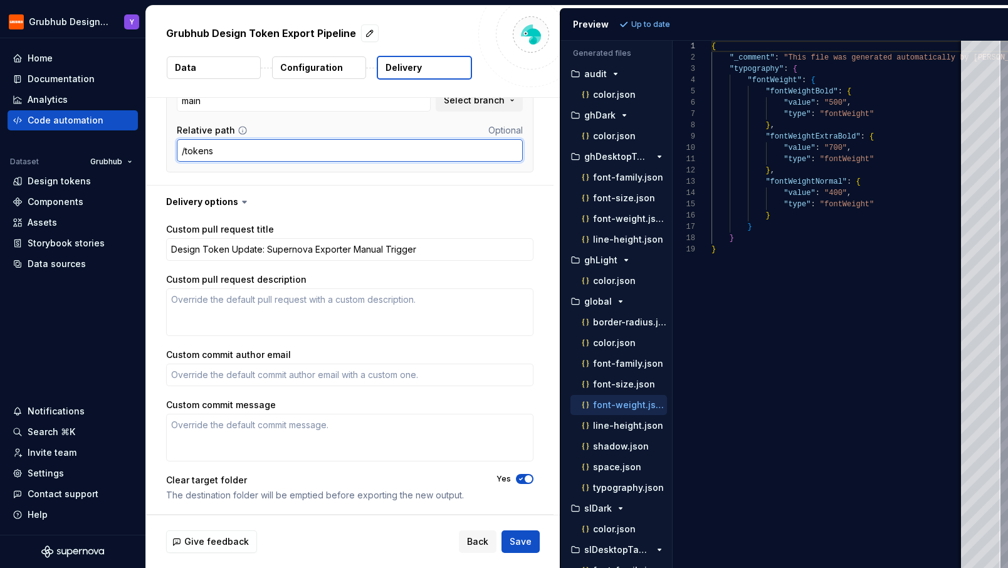
drag, startPoint x: 225, startPoint y: 155, endPoint x: 155, endPoint y: 155, distance: 69.6
click at [155, 155] on div "**********" at bounding box center [349, 37] width 407 height 295
type textarea "*"
